Goal: Task Accomplishment & Management: Use online tool/utility

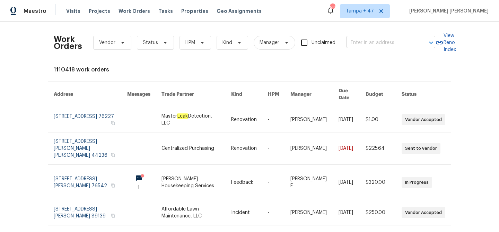
click at [370, 46] on input "text" at bounding box center [381, 42] width 69 height 11
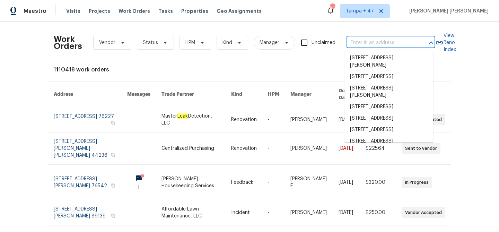
paste input "[STREET_ADDRESS]"
type input "[STREET_ADDRESS]"
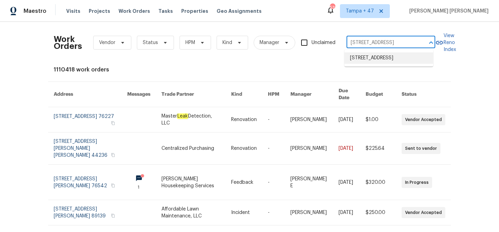
click at [370, 59] on li "[STREET_ADDRESS]" at bounding box center [389, 57] width 89 height 11
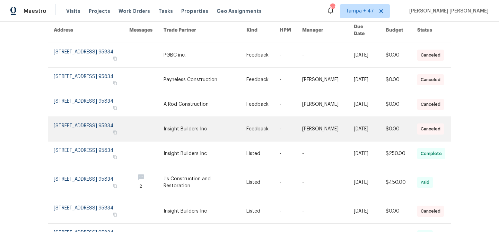
scroll to position [66, 0]
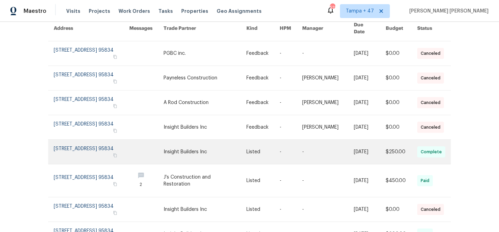
click at [350, 143] on td "[DATE]" at bounding box center [364, 152] width 32 height 25
click at [295, 145] on link at bounding box center [291, 152] width 23 height 24
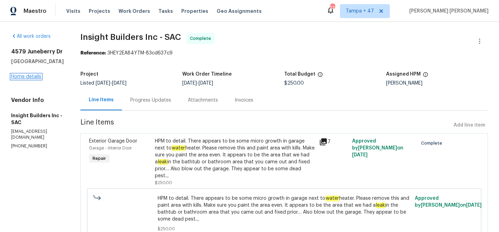
click at [36, 77] on link "Home details" at bounding box center [26, 76] width 30 height 5
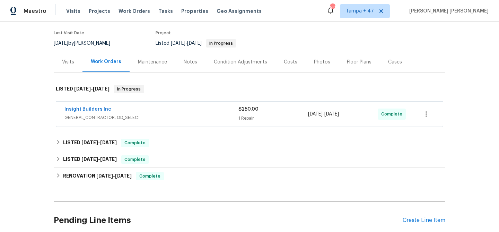
scroll to position [78, 0]
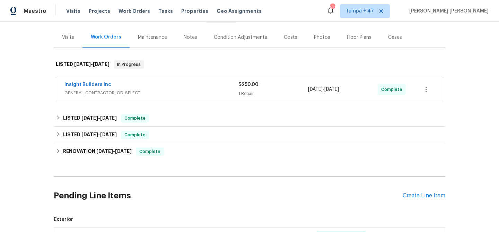
click at [180, 84] on div "Insight Builders Inc" at bounding box center [151, 85] width 174 height 8
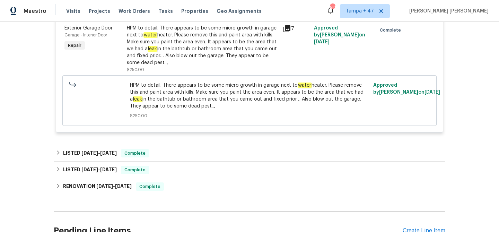
scroll to position [186, 0]
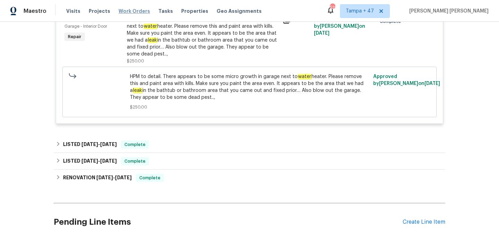
click at [129, 10] on span "Work Orders" at bounding box center [135, 11] width 32 height 7
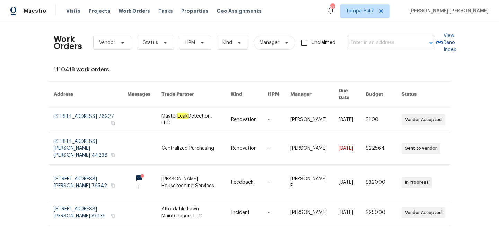
click at [348, 44] on input "text" at bounding box center [381, 42] width 69 height 11
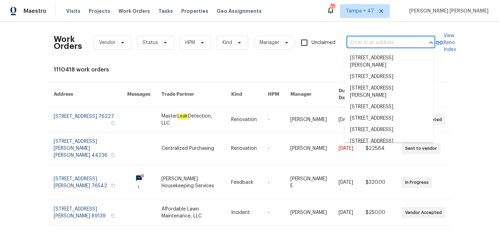
paste input "[STREET_ADDRESS]"
type input "[STREET_ADDRESS]"
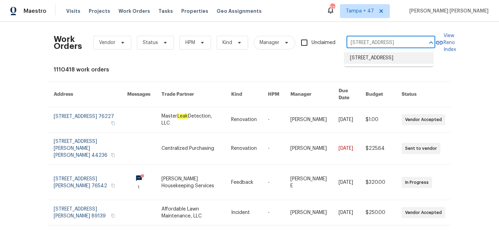
click at [375, 62] on li "[STREET_ADDRESS]" at bounding box center [389, 57] width 89 height 11
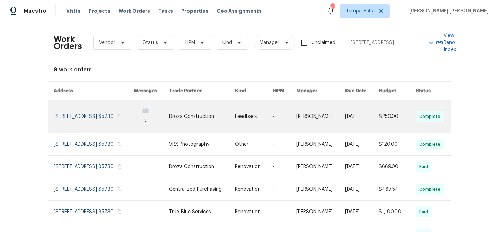
click at [379, 121] on td "$250.00" at bounding box center [391, 116] width 37 height 33
click at [365, 120] on link at bounding box center [361, 116] width 33 height 33
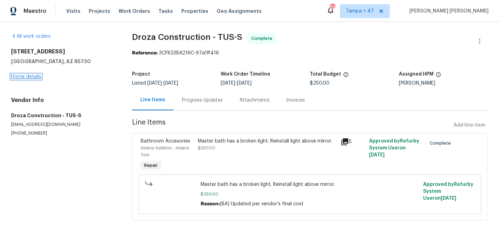
click at [28, 76] on link "Home details" at bounding box center [26, 76] width 30 height 5
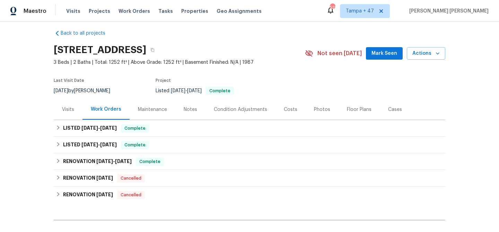
scroll to position [9, 0]
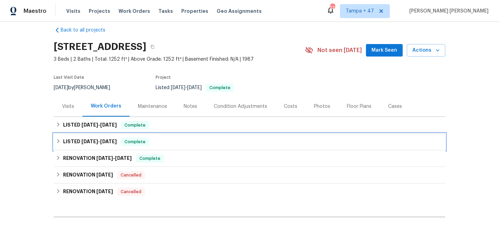
click at [114, 145] on h6 "LISTED [DATE] - [DATE]" at bounding box center [90, 142] width 54 height 8
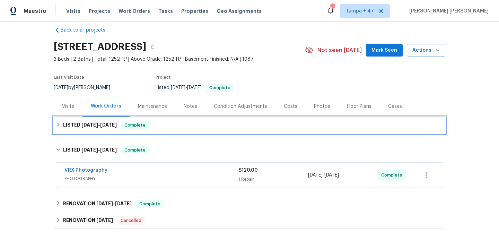
click at [122, 127] on div "LISTED [DATE] - [DATE] Complete" at bounding box center [250, 125] width 388 height 8
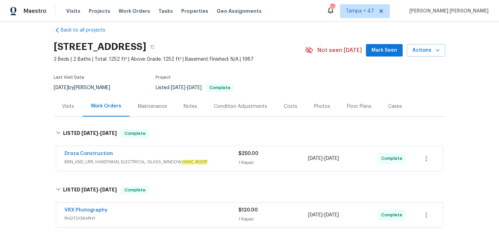
click at [208, 159] on span "BRN_AND_LRR, HANDYMAN, ELECTRICAL, GLASS_WINDOW, HVAC , ROOF" at bounding box center [151, 161] width 174 height 7
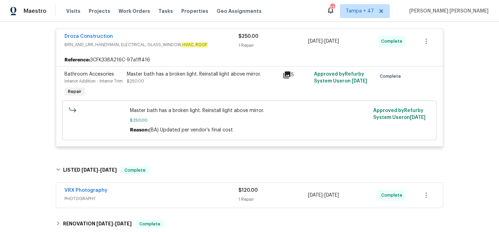
scroll to position [0, 0]
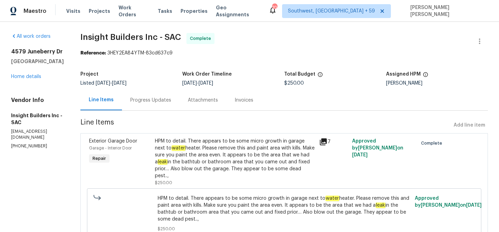
click at [157, 100] on div "Progress Updates" at bounding box center [150, 100] width 41 height 7
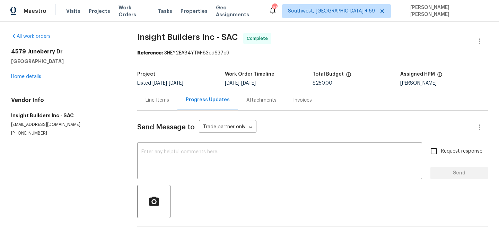
scroll to position [31, 0]
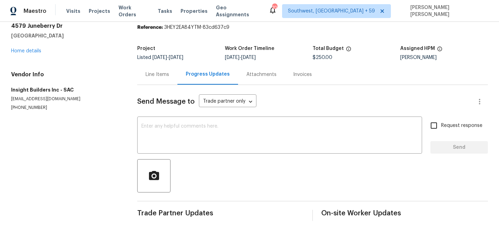
click at [157, 71] on div "Line Items" at bounding box center [158, 74] width 24 height 7
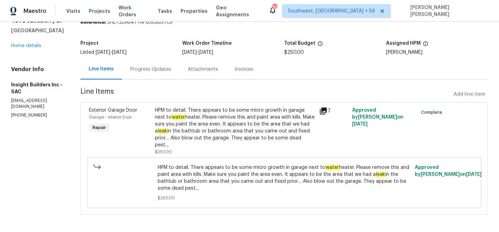
click at [255, 116] on div "HPM to detail. There appears to be some micro growth in garage next to water he…" at bounding box center [235, 128] width 160 height 42
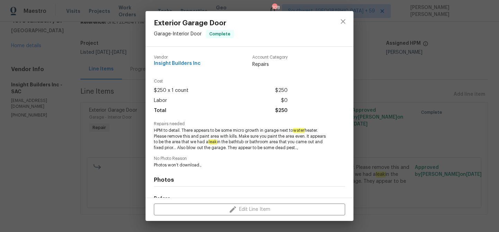
click at [263, 130] on span "HPM to detail. There appears to be some micro growth in garage next to water he…" at bounding box center [240, 139] width 172 height 23
click at [162, 136] on span "HPM to detail. There appears to be some micro growth in garage next to water he…" at bounding box center [240, 139] width 172 height 23
copy span "in garage next to water heater"
